Goal: Navigation & Orientation: Find specific page/section

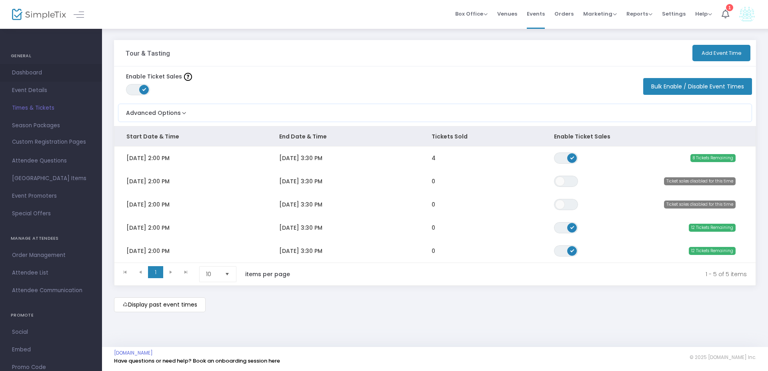
click at [36, 76] on span "Dashboard" at bounding box center [51, 73] width 78 height 10
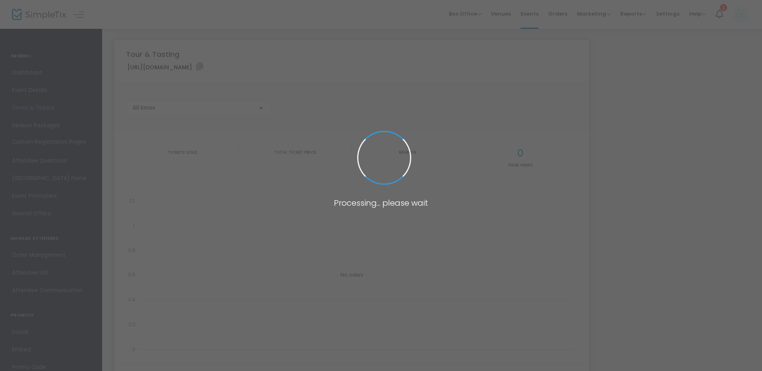
type input "[URL][DOMAIN_NAME]"
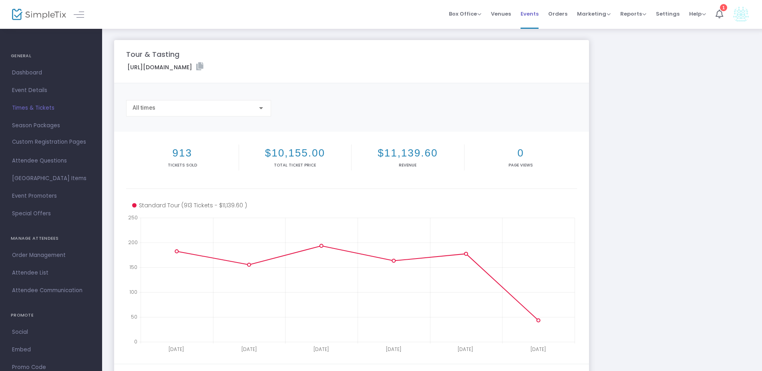
click at [538, 14] on span "Events" at bounding box center [529, 14] width 18 height 20
